Goal: Find specific page/section: Find specific page/section

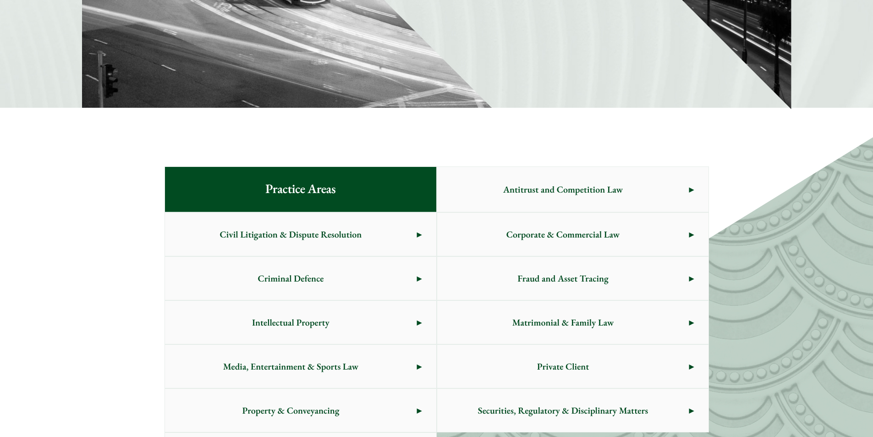
scroll to position [367, 0]
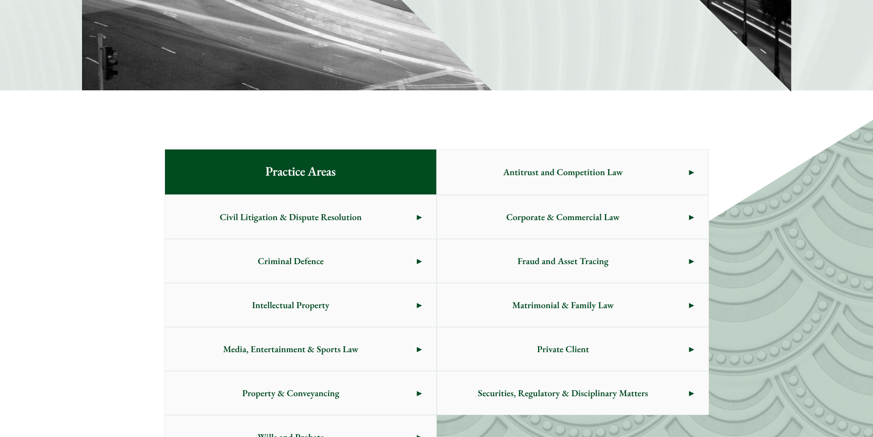
click at [587, 307] on span "Matrimonial & Family Law" at bounding box center [563, 304] width 252 height 43
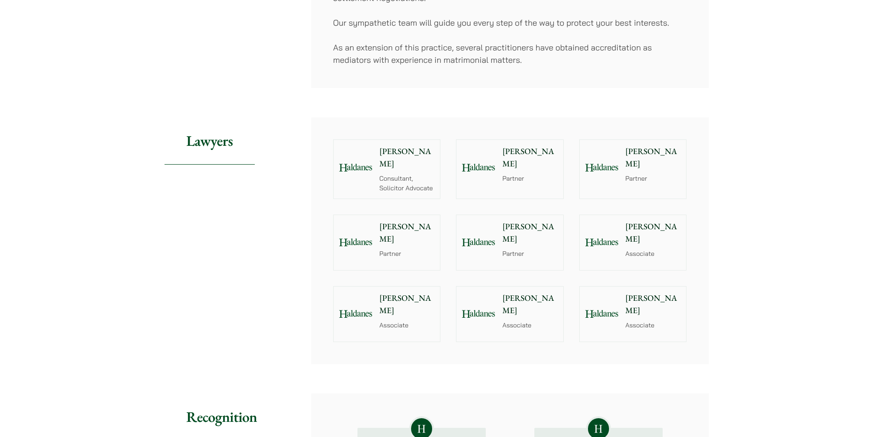
scroll to position [596, 0]
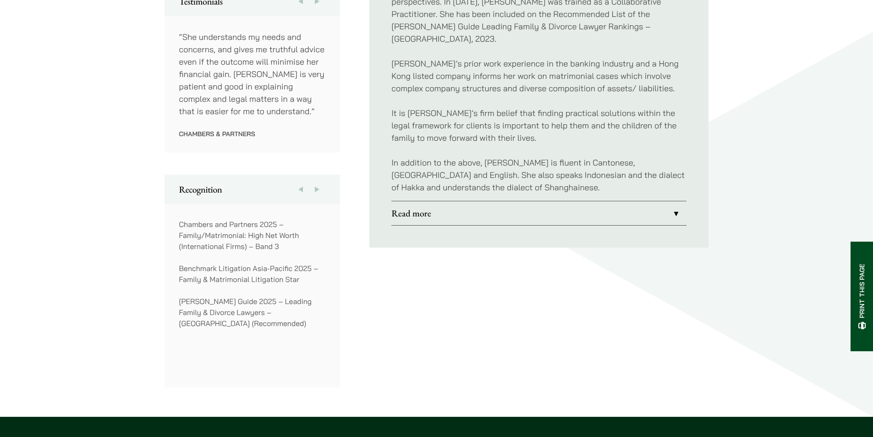
scroll to position [550, 0]
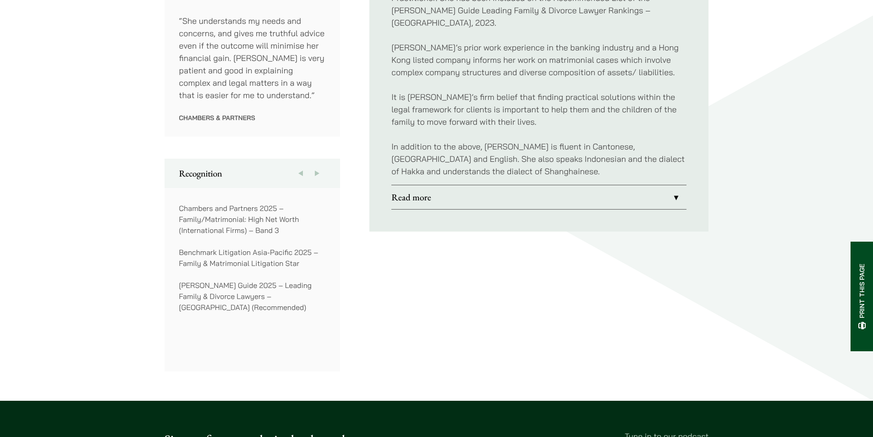
click at [680, 185] on link "Read more" at bounding box center [539, 197] width 295 height 24
